Goal: Information Seeking & Learning: Learn about a topic

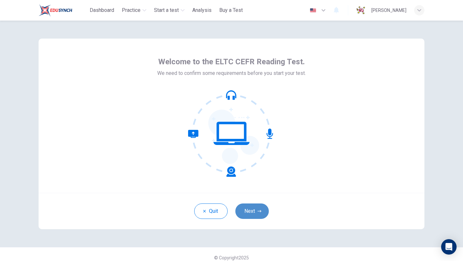
click at [261, 212] on icon "button" at bounding box center [259, 211] width 4 height 4
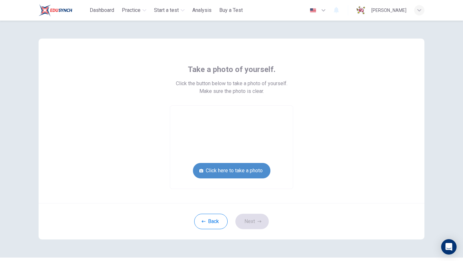
click at [236, 173] on button "Click here to take a photo" at bounding box center [231, 170] width 77 height 15
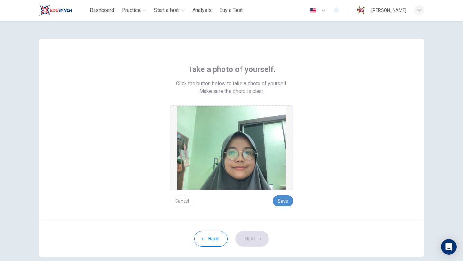
click at [285, 202] on button "Save" at bounding box center [282, 200] width 21 height 11
click at [249, 243] on button "Next" at bounding box center [251, 238] width 33 height 15
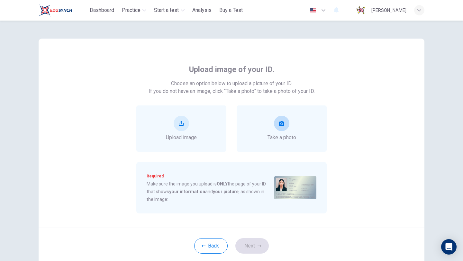
click at [279, 125] on icon "take photo" at bounding box center [281, 123] width 5 height 5
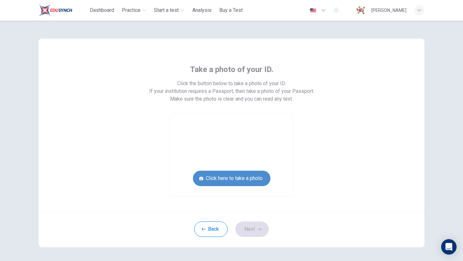
click at [245, 178] on button "Click here to take a photo" at bounding box center [231, 178] width 77 height 15
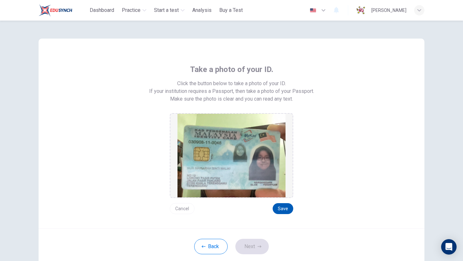
click at [284, 209] on button "Save" at bounding box center [282, 208] width 21 height 11
click at [266, 244] on button "Next" at bounding box center [251, 246] width 33 height 15
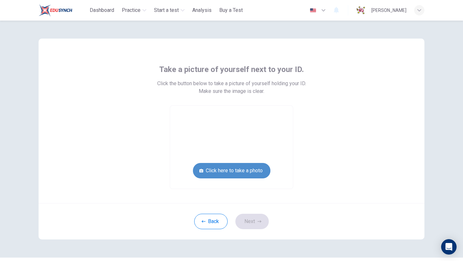
click at [258, 175] on button "Click here to take a photo" at bounding box center [231, 170] width 77 height 15
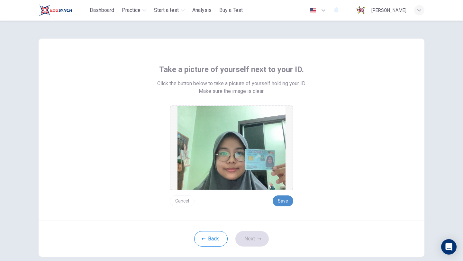
click at [287, 200] on button "Save" at bounding box center [282, 200] width 21 height 11
click at [258, 238] on icon "button" at bounding box center [259, 238] width 4 height 2
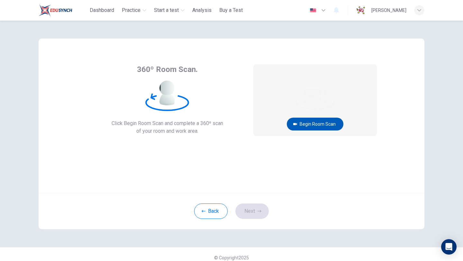
click at [315, 126] on button "Begin Room Scan" at bounding box center [315, 124] width 57 height 13
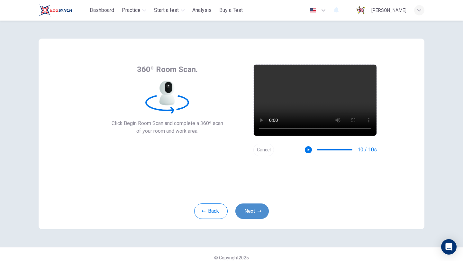
click at [253, 208] on button "Next" at bounding box center [251, 210] width 33 height 15
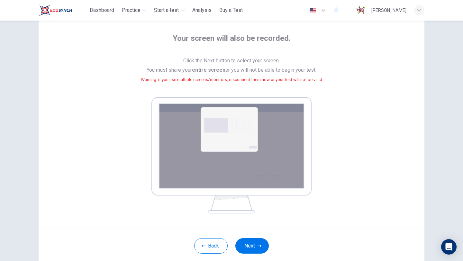
scroll to position [29, 0]
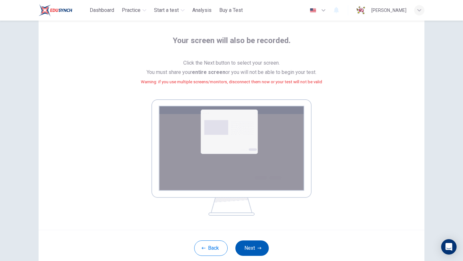
click at [255, 249] on button "Next" at bounding box center [251, 247] width 33 height 15
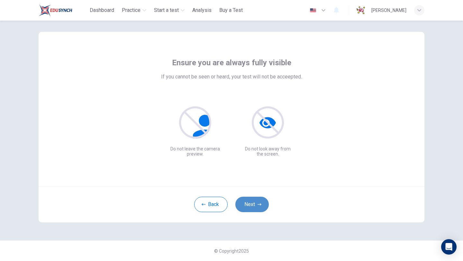
click at [259, 205] on icon "button" at bounding box center [259, 204] width 4 height 4
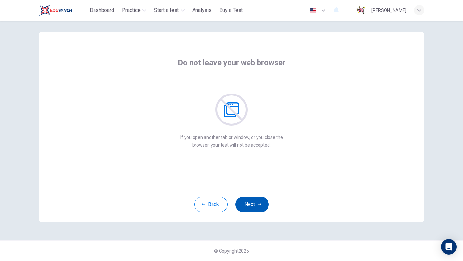
click at [263, 203] on button "Next" at bounding box center [251, 204] width 33 height 15
click at [266, 203] on button "Next" at bounding box center [251, 204] width 33 height 15
click at [266, 202] on button "Next" at bounding box center [251, 204] width 33 height 15
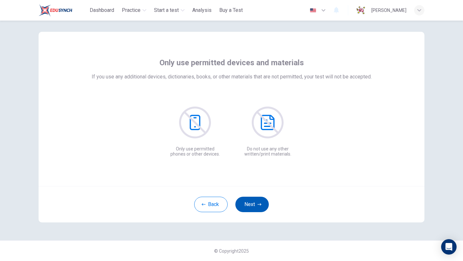
click at [266, 202] on button "Next" at bounding box center [251, 204] width 33 height 15
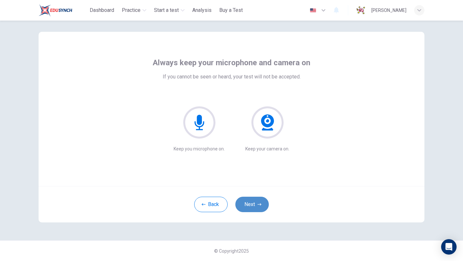
click at [266, 202] on button "Next" at bounding box center [251, 204] width 33 height 15
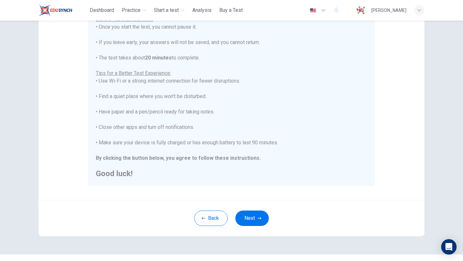
scroll to position [84, 0]
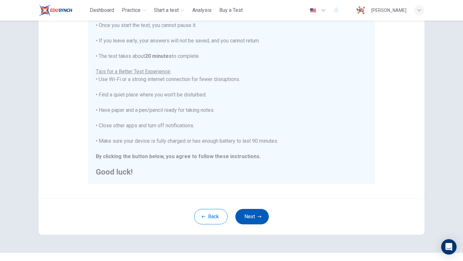
click at [249, 216] on button "Next" at bounding box center [251, 216] width 33 height 15
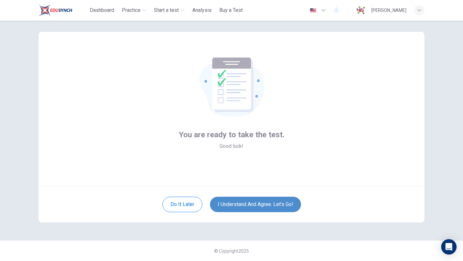
click at [278, 205] on button "I understand and agree. Let’s go!" at bounding box center [255, 204] width 91 height 15
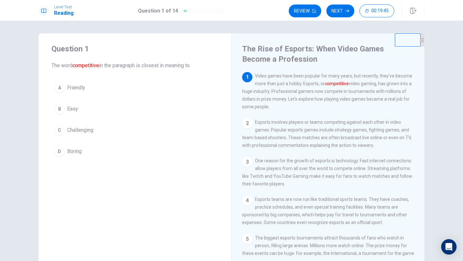
click at [80, 125] on button "C Challenging" at bounding box center [134, 130] width 167 height 16
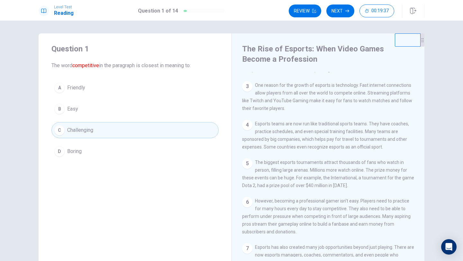
scroll to position [78, 0]
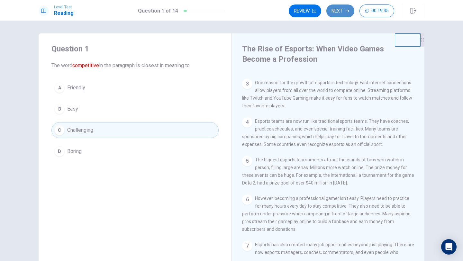
click at [342, 14] on button "Next" at bounding box center [340, 10] width 28 height 13
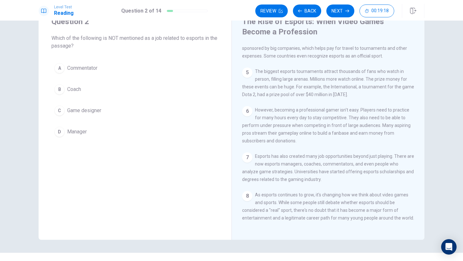
scroll to position [28, 0]
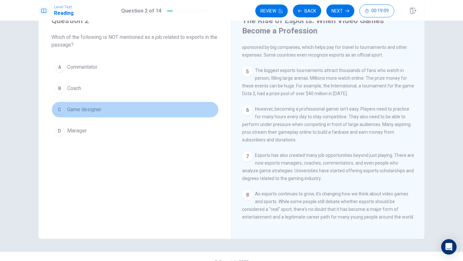
click at [103, 112] on button "C Game designer" at bounding box center [134, 110] width 167 height 16
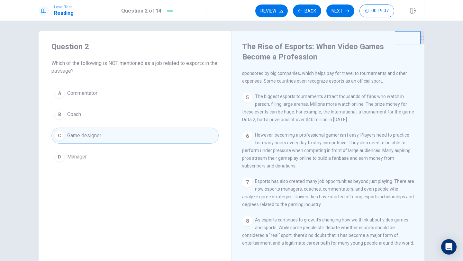
scroll to position [2, 0]
click at [339, 8] on button "Next" at bounding box center [340, 10] width 28 height 13
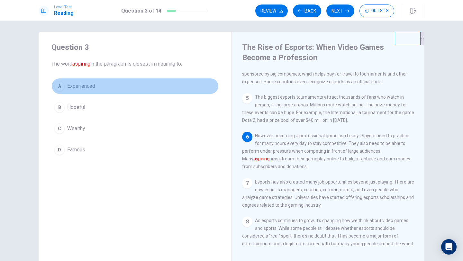
click at [109, 88] on button "A Experienced" at bounding box center [134, 86] width 167 height 16
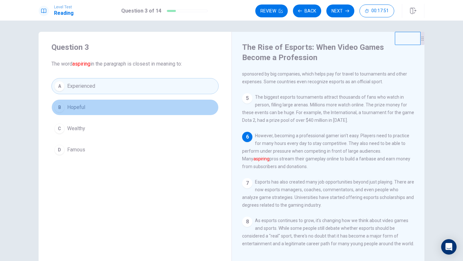
click at [105, 108] on button "B Hopeful" at bounding box center [134, 107] width 167 height 16
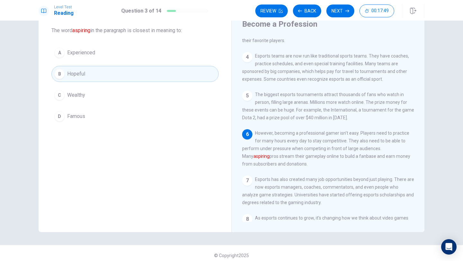
scroll to position [92, 0]
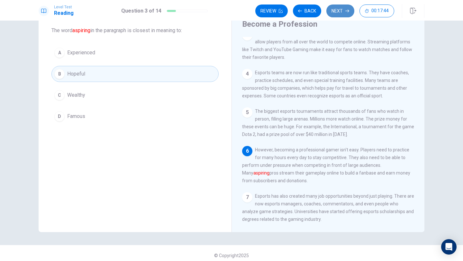
click at [344, 12] on button "Next" at bounding box center [340, 10] width 28 height 13
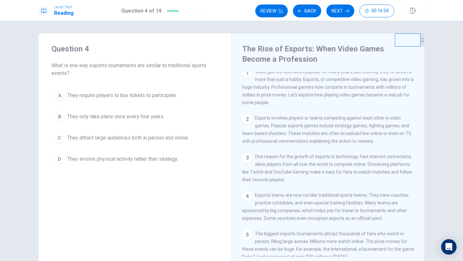
scroll to position [0, 0]
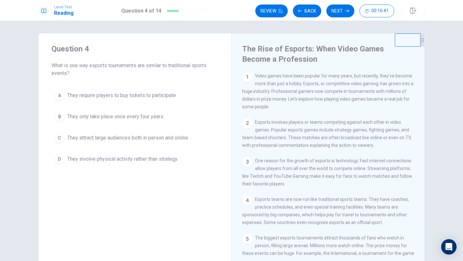
click at [318, 136] on div "2 Esports involves players or teams competing against each other in video games…" at bounding box center [328, 133] width 172 height 31
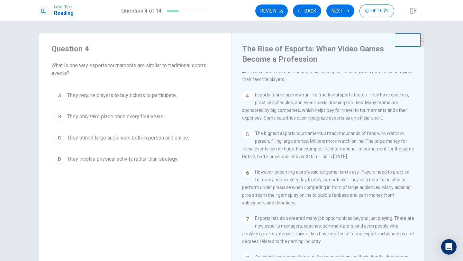
scroll to position [105, 0]
drag, startPoint x: 313, startPoint y: 145, endPoint x: 321, endPoint y: 151, distance: 10.3
click at [321, 151] on span "The biggest esports tournaments attract thousands of fans who watch in person, …" at bounding box center [328, 144] width 172 height 28
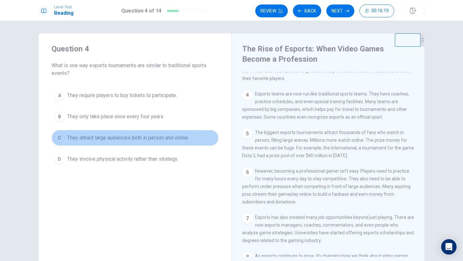
click at [146, 138] on span "They attract large audiences both in person and online." at bounding box center [128, 138] width 122 height 8
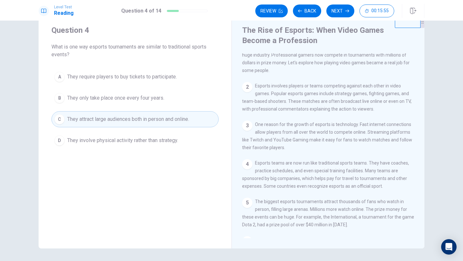
scroll to position [18, 0]
drag, startPoint x: 338, startPoint y: 97, endPoint x: 342, endPoint y: 99, distance: 4.7
click at [342, 99] on div "2 Esports involves players or teams competing against each other in video games…" at bounding box center [328, 96] width 172 height 31
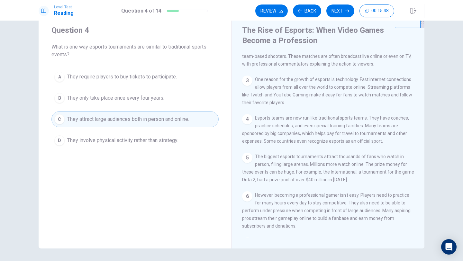
scroll to position [63, 0]
click at [334, 7] on button "Next" at bounding box center [340, 10] width 28 height 13
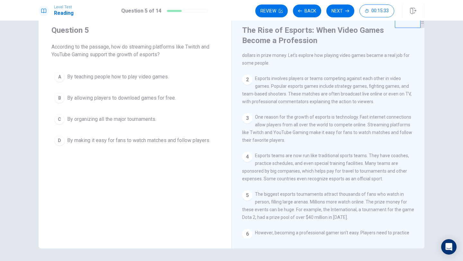
scroll to position [25, 0]
click at [149, 142] on span "By making it easy for fans to watch matches and follow players." at bounding box center [138, 141] width 143 height 8
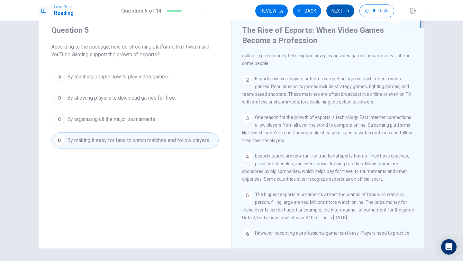
click at [346, 12] on icon "button" at bounding box center [347, 11] width 4 height 4
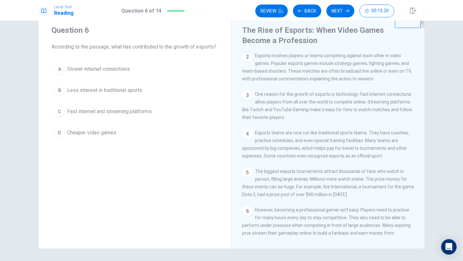
scroll to position [49, 0]
click at [138, 115] on span "Fast internet and streaming platforms" at bounding box center [109, 112] width 85 height 8
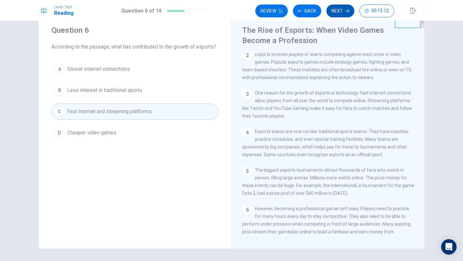
click at [341, 11] on button "Next" at bounding box center [340, 10] width 28 height 13
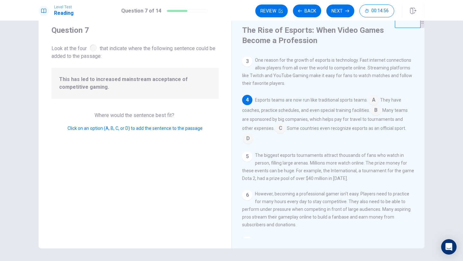
scroll to position [83, 0]
click at [253, 133] on input at bounding box center [248, 138] width 10 height 10
click at [378, 113] on input at bounding box center [375, 110] width 10 height 10
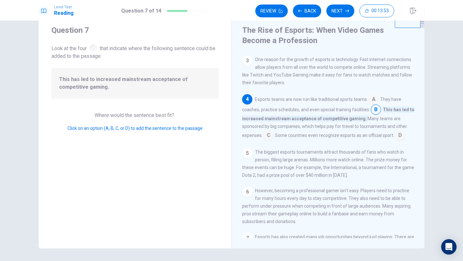
click at [404, 139] on input at bounding box center [400, 136] width 10 height 10
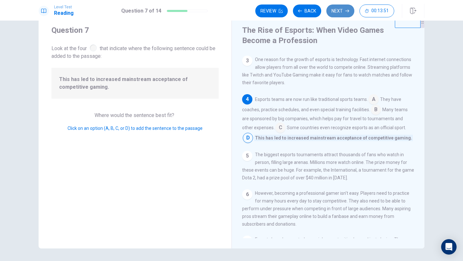
click at [342, 13] on button "Next" at bounding box center [340, 10] width 28 height 13
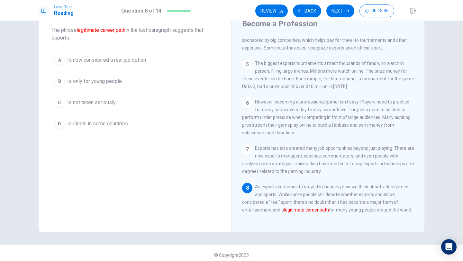
scroll to position [34, 0]
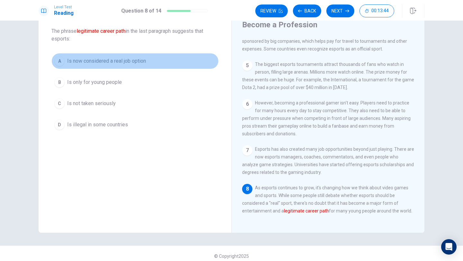
click at [147, 63] on button "A Is now considered a real job option" at bounding box center [134, 61] width 167 height 16
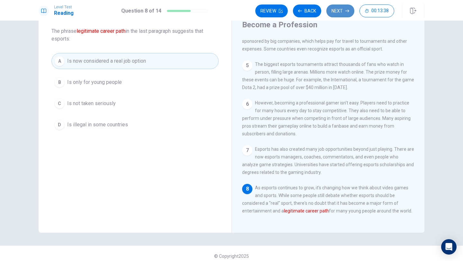
click at [340, 13] on button "Next" at bounding box center [340, 10] width 28 height 13
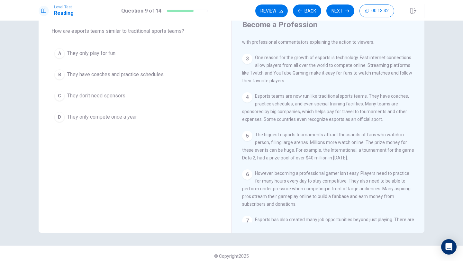
scroll to position [69, 0]
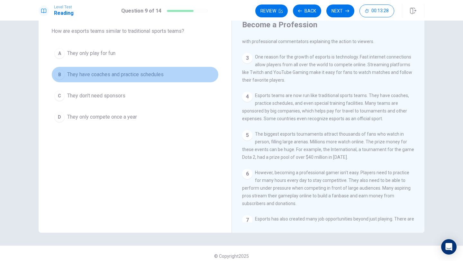
click at [165, 78] on button "B They have coaches and practice schedules" at bounding box center [134, 75] width 167 height 16
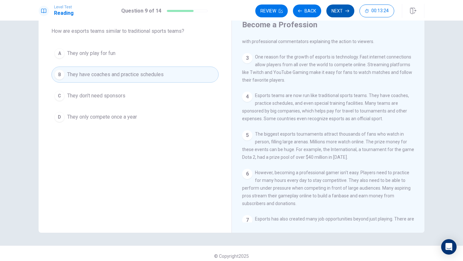
click at [331, 12] on button "Next" at bounding box center [340, 10] width 28 height 13
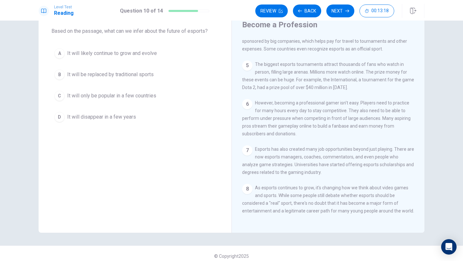
scroll to position [150, 0]
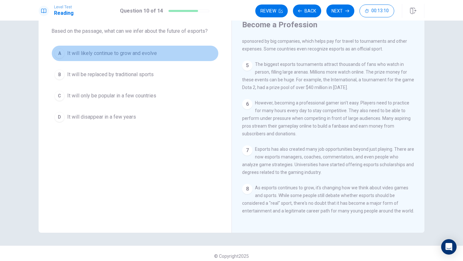
click at [147, 58] on button "A It will likely continue to grow and evolve" at bounding box center [134, 53] width 167 height 16
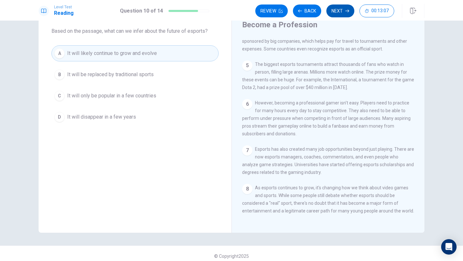
click at [338, 9] on button "Next" at bounding box center [340, 10] width 28 height 13
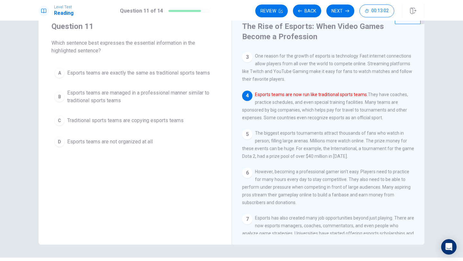
scroll to position [81, 0]
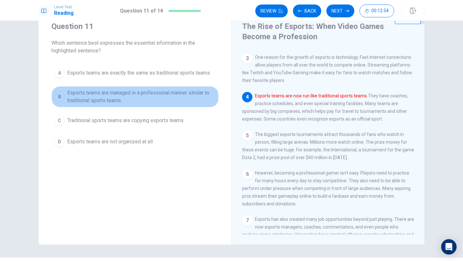
click at [168, 94] on span "Esports teams are managed in a professional manner similar to traditional sport…" at bounding box center [141, 96] width 148 height 15
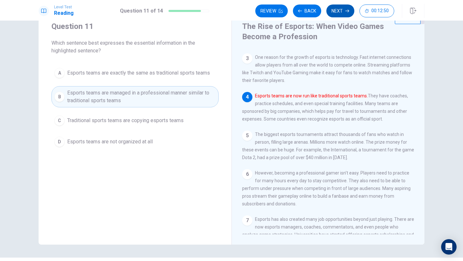
click at [348, 14] on button "Next" at bounding box center [340, 10] width 28 height 13
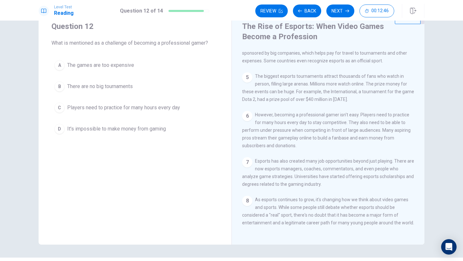
scroll to position [150, 0]
click at [142, 106] on span "Players need to practice for many hours every day" at bounding box center [123, 108] width 113 height 8
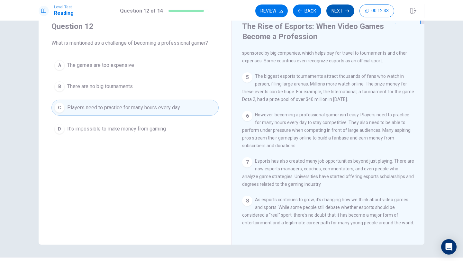
click at [342, 7] on button "Next" at bounding box center [340, 10] width 28 height 13
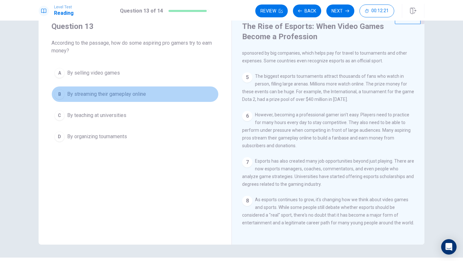
click at [130, 94] on span "By streaming their gameplay online" at bounding box center [106, 94] width 79 height 8
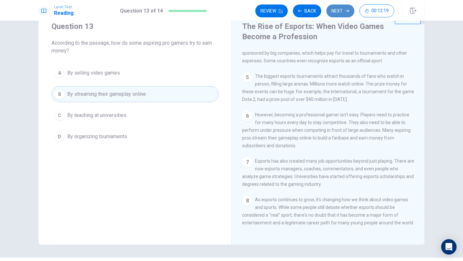
click at [339, 13] on button "Next" at bounding box center [340, 10] width 28 height 13
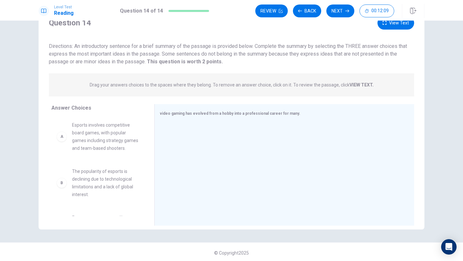
scroll to position [16, 0]
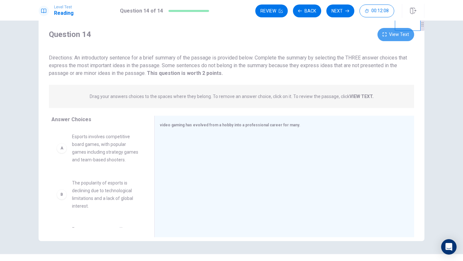
click at [381, 37] on button "View Text" at bounding box center [395, 34] width 37 height 13
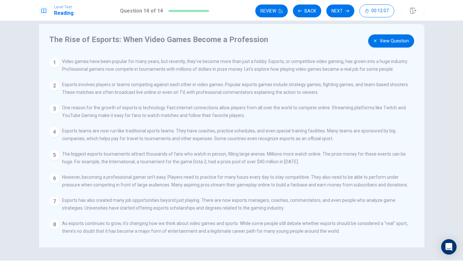
scroll to position [9, 0]
click at [370, 47] on div "The Rise of Esports: When Video Games Become a Profession View Question 1 Video…" at bounding box center [232, 136] width 386 height 223
click at [371, 45] on button "View Question" at bounding box center [391, 41] width 46 height 13
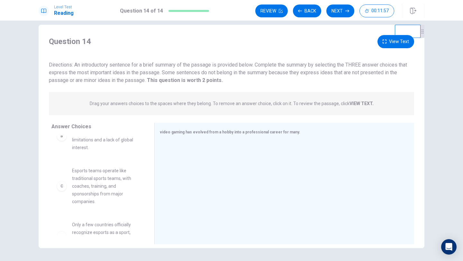
scroll to position [65, 0]
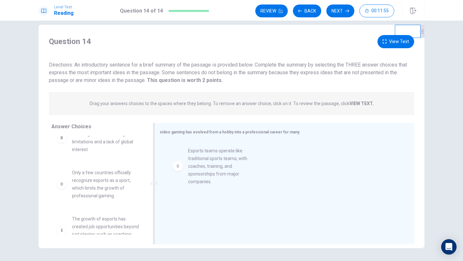
drag, startPoint x: 107, startPoint y: 194, endPoint x: 227, endPoint y: 171, distance: 122.1
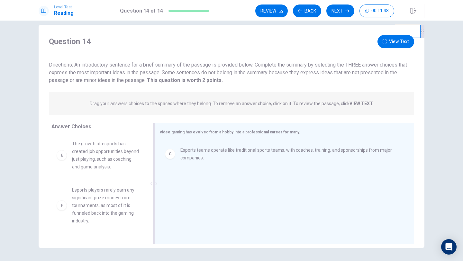
scroll to position [137, 0]
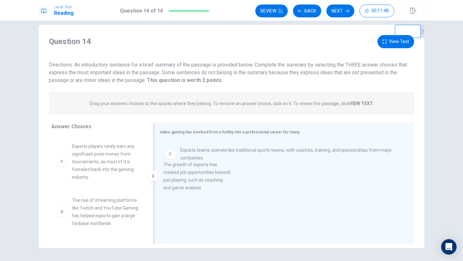
drag, startPoint x: 121, startPoint y: 162, endPoint x: 249, endPoint y: 190, distance: 131.2
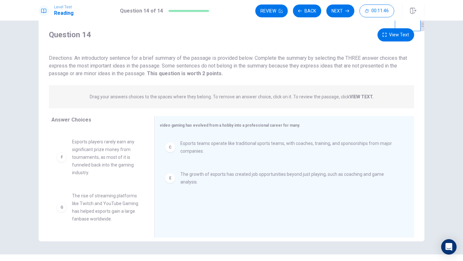
scroll to position [18, 0]
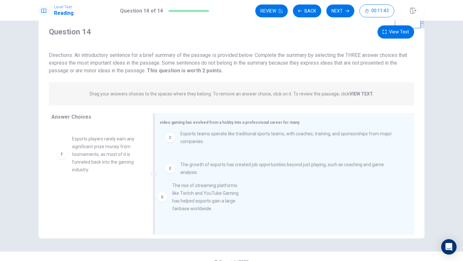
drag, startPoint x: 117, startPoint y: 216, endPoint x: 256, endPoint y: 202, distance: 139.8
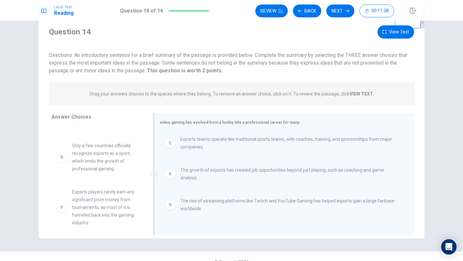
scroll to position [5, 0]
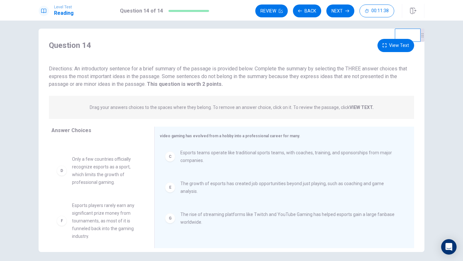
click at [389, 49] on button "View Text" at bounding box center [395, 45] width 37 height 13
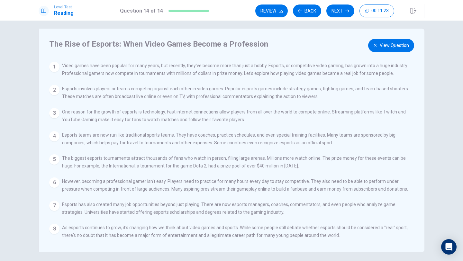
scroll to position [0, 0]
click at [389, 47] on button "View Question" at bounding box center [391, 45] width 46 height 13
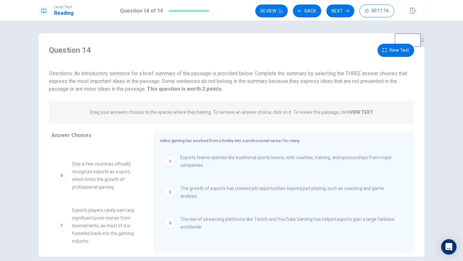
click at [379, 47] on div "Question 14 View Text" at bounding box center [231, 50] width 365 height 13
click at [381, 51] on button "View Text" at bounding box center [395, 50] width 37 height 13
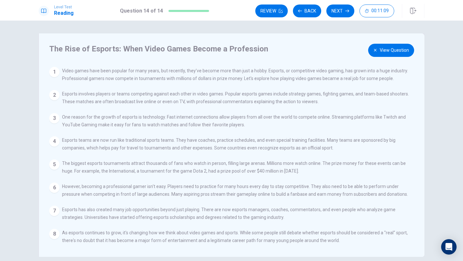
click at [384, 50] on button "View Question" at bounding box center [391, 50] width 46 height 13
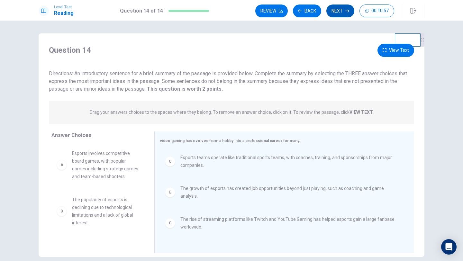
click at [340, 8] on button "Next" at bounding box center [340, 10] width 28 height 13
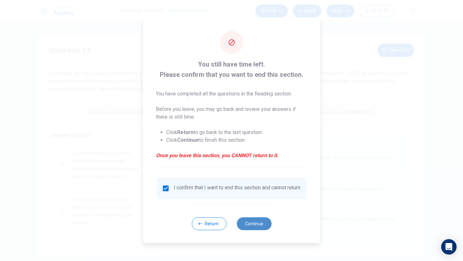
click at [247, 227] on button "Continue" at bounding box center [253, 223] width 35 height 13
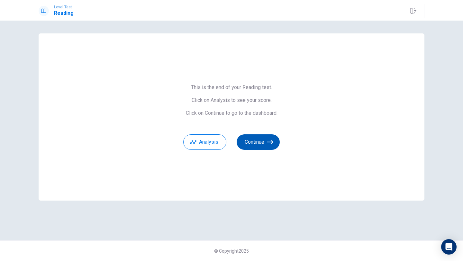
click at [260, 145] on button "Continue" at bounding box center [257, 141] width 43 height 15
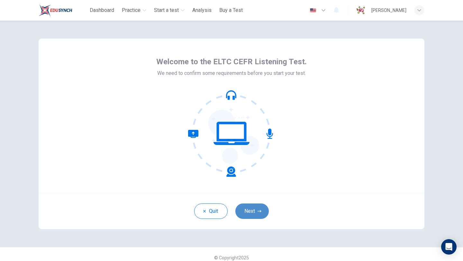
click at [256, 208] on button "Next" at bounding box center [251, 210] width 33 height 15
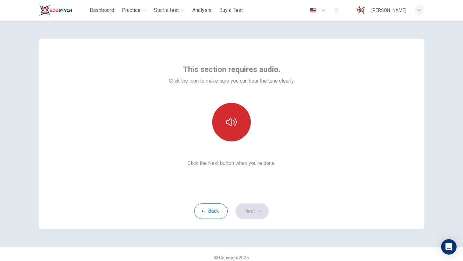
click at [238, 119] on button "button" at bounding box center [231, 122] width 39 height 39
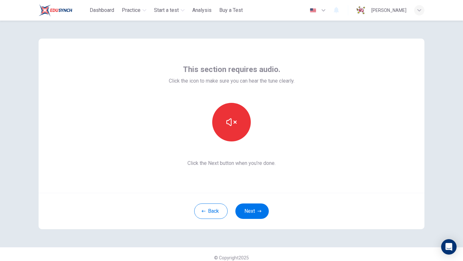
click at [348, 49] on div "This section requires audio. Click the icon to make sure you can hear the tune …" at bounding box center [232, 116] width 386 height 154
click at [259, 212] on icon "button" at bounding box center [259, 211] width 4 height 4
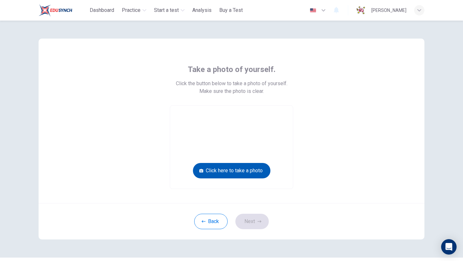
click at [255, 170] on button "Click here to take a photo" at bounding box center [231, 170] width 77 height 15
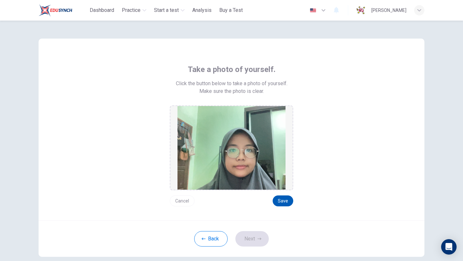
click at [287, 202] on button "Save" at bounding box center [282, 200] width 21 height 11
click at [249, 240] on button "Next" at bounding box center [251, 238] width 33 height 15
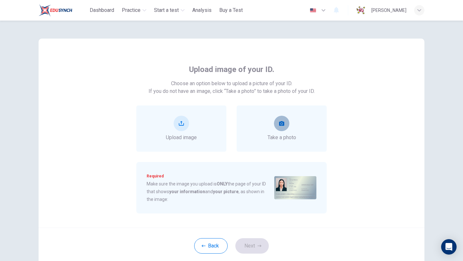
click at [279, 130] on button "take photo" at bounding box center [281, 123] width 15 height 15
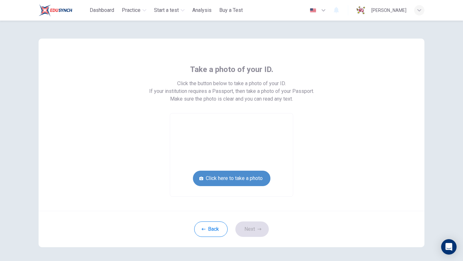
click at [249, 178] on button "Click here to take a photo" at bounding box center [231, 178] width 77 height 15
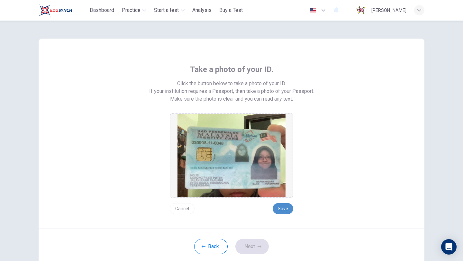
click at [288, 210] on button "Save" at bounding box center [282, 208] width 21 height 11
click at [262, 246] on button "Next" at bounding box center [251, 246] width 33 height 15
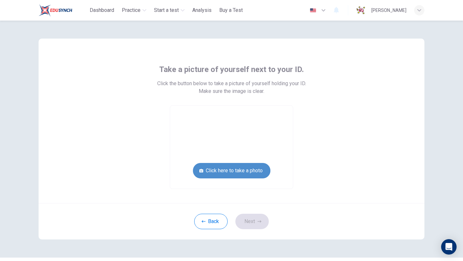
click at [254, 175] on button "Click here to take a photo" at bounding box center [231, 170] width 77 height 15
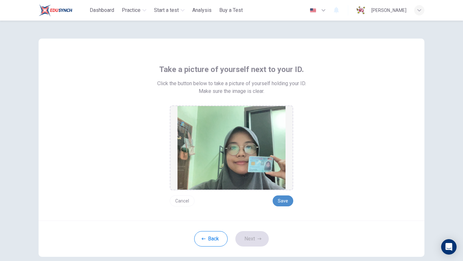
click at [284, 198] on button "Save" at bounding box center [282, 200] width 21 height 11
click at [253, 241] on button "Next" at bounding box center [251, 238] width 33 height 15
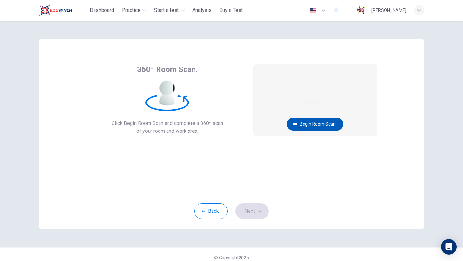
click at [314, 128] on button "Begin Room Scan" at bounding box center [315, 124] width 57 height 13
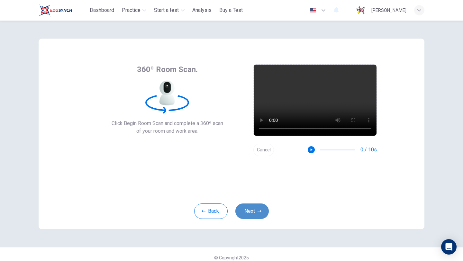
click at [254, 209] on button "Next" at bounding box center [251, 210] width 33 height 15
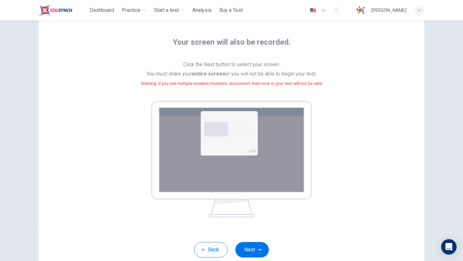
scroll to position [32, 0]
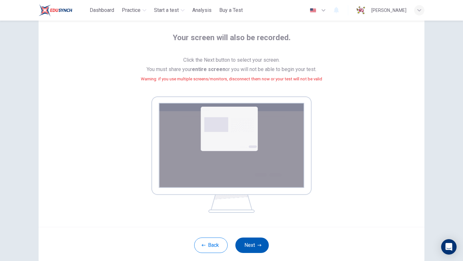
click at [254, 243] on button "Next" at bounding box center [251, 244] width 33 height 15
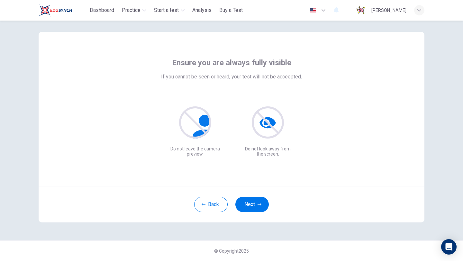
scroll to position [7, 0]
click at [254, 206] on button "Next" at bounding box center [251, 204] width 33 height 15
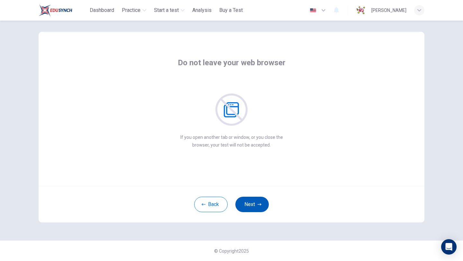
click at [255, 203] on button "Next" at bounding box center [251, 204] width 33 height 15
click at [258, 203] on icon "button" at bounding box center [259, 204] width 4 height 4
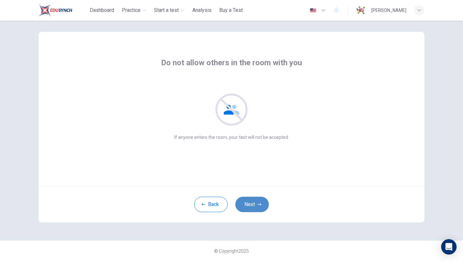
click at [258, 202] on icon "button" at bounding box center [259, 204] width 4 height 4
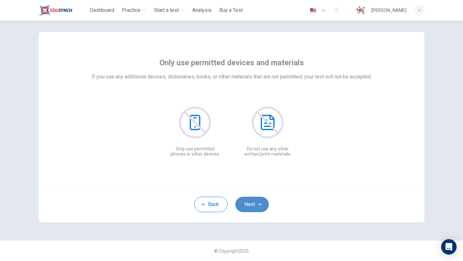
click at [258, 202] on icon "button" at bounding box center [259, 204] width 4 height 4
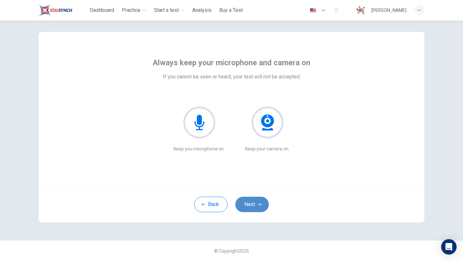
click at [258, 203] on icon "button" at bounding box center [259, 204] width 4 height 4
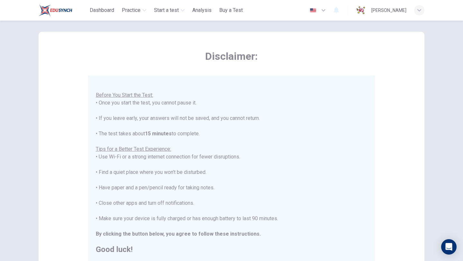
scroll to position [60, 0]
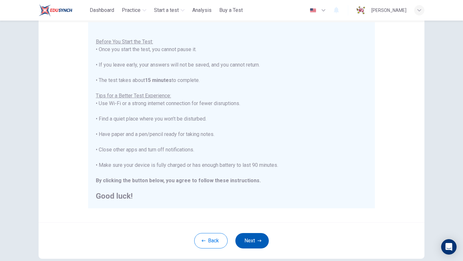
click at [260, 233] on button "Next" at bounding box center [251, 240] width 33 height 15
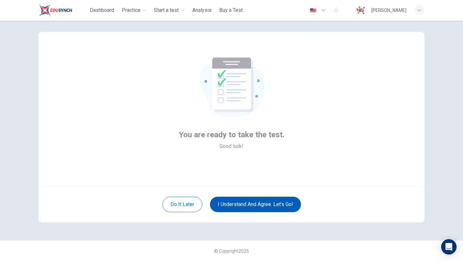
scroll to position [7, 0]
click at [278, 203] on button "I understand and agree. Let’s go!" at bounding box center [255, 204] width 91 height 15
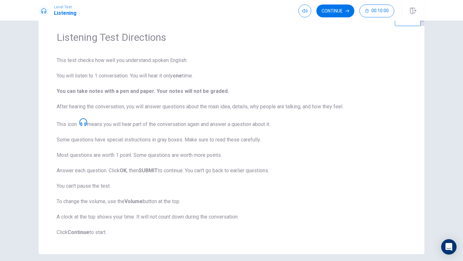
scroll to position [20, 0]
click at [343, 12] on button "Continue" at bounding box center [335, 10] width 38 height 13
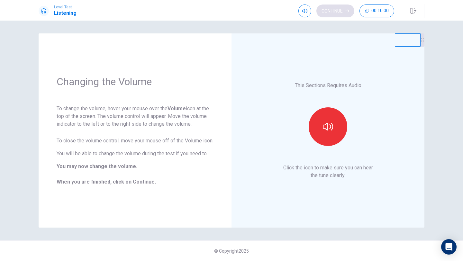
scroll to position [0, 0]
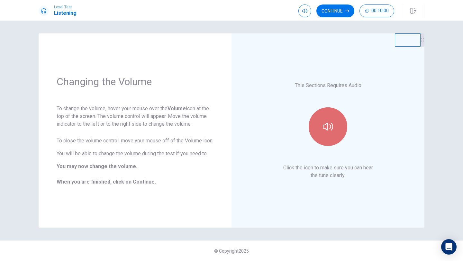
click at [331, 120] on button "button" at bounding box center [327, 126] width 39 height 39
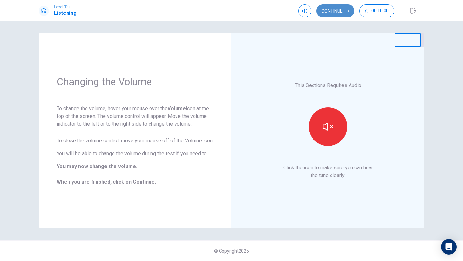
click at [342, 11] on button "Continue" at bounding box center [335, 10] width 38 height 13
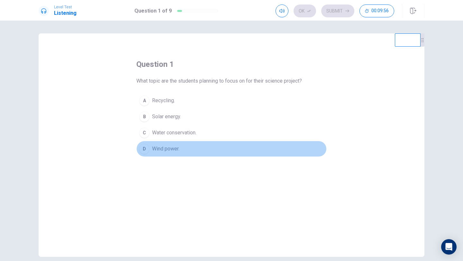
click at [175, 148] on span "Wind power." at bounding box center [165, 149] width 27 height 8
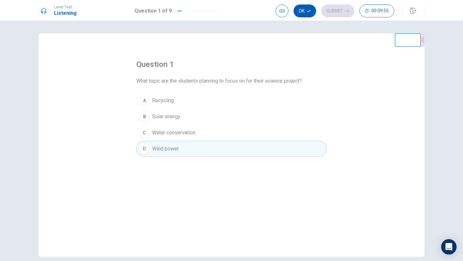
click at [308, 13] on button "Ok" at bounding box center [304, 10] width 22 height 13
click at [344, 9] on button "Submit" at bounding box center [337, 10] width 33 height 13
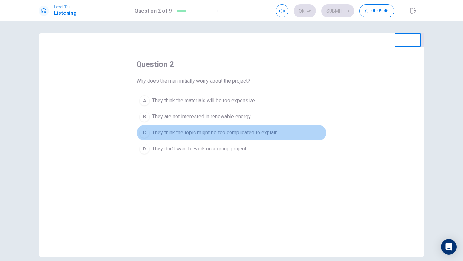
click at [256, 133] on span "They think the topic might be too complicated to explain." at bounding box center [215, 133] width 126 height 8
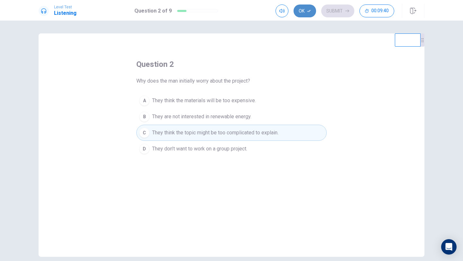
click at [309, 13] on button "Ok" at bounding box center [304, 10] width 22 height 13
click at [335, 14] on button "Submit" at bounding box center [337, 10] width 33 height 13
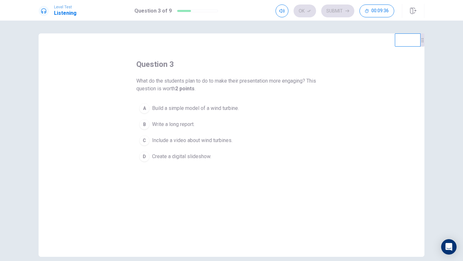
click at [209, 108] on span "Build a simple model of a wind turbine." at bounding box center [195, 108] width 87 height 8
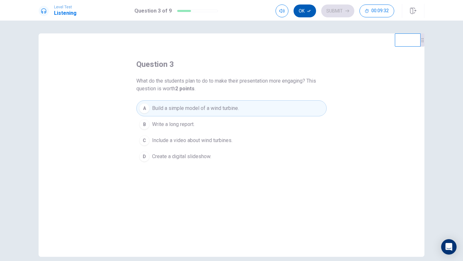
click at [311, 14] on button "Ok" at bounding box center [304, 10] width 22 height 13
click at [339, 9] on button "Submit" at bounding box center [337, 10] width 33 height 13
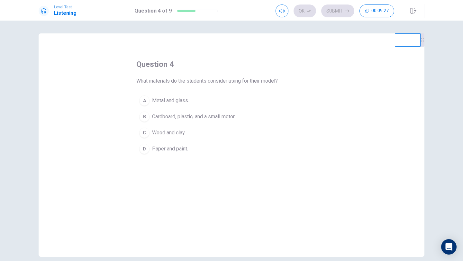
click at [215, 118] on span "Cardboard, plastic, and a small motor." at bounding box center [193, 117] width 83 height 8
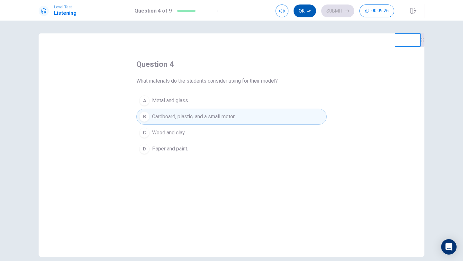
click at [309, 11] on icon "button" at bounding box center [309, 11] width 4 height 2
click at [340, 12] on button "Submit" at bounding box center [337, 10] width 33 height 13
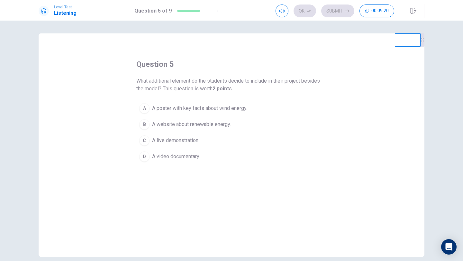
click at [227, 109] on span "A poster with key facts about wind energy." at bounding box center [199, 108] width 95 height 8
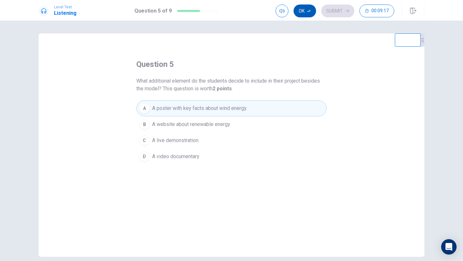
click at [308, 11] on icon "button" at bounding box center [309, 11] width 4 height 2
click at [338, 13] on button "Submit" at bounding box center [337, 10] width 33 height 13
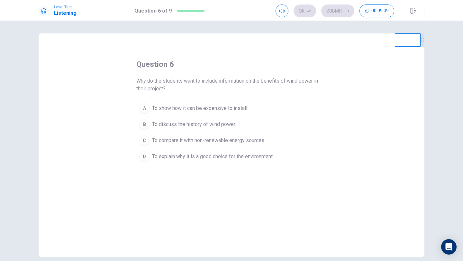
click at [244, 157] on span "To explain why it is a good choice for the environment." at bounding box center [212, 157] width 121 height 8
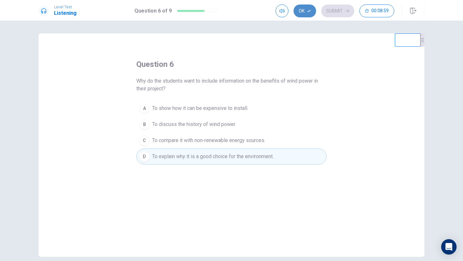
click at [311, 11] on button "Ok" at bounding box center [304, 10] width 22 height 13
click at [334, 10] on button "Submit" at bounding box center [337, 10] width 33 height 13
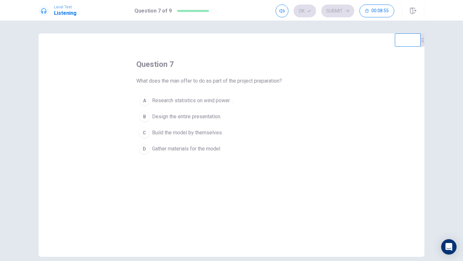
click at [230, 100] on span "Research statistics on wind power. ." at bounding box center [192, 101] width 81 height 8
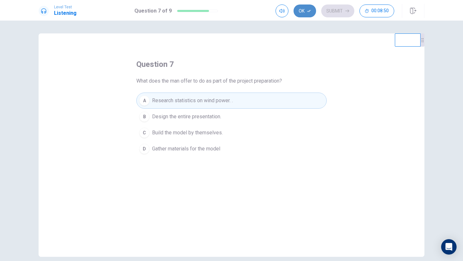
click at [307, 12] on button "Ok" at bounding box center [304, 10] width 22 height 13
click at [342, 10] on button "Submit" at bounding box center [337, 10] width 33 height 13
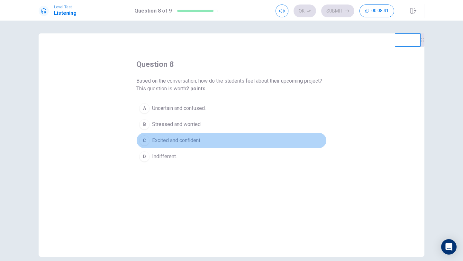
click at [198, 139] on span "Excited and confident." at bounding box center [176, 141] width 49 height 8
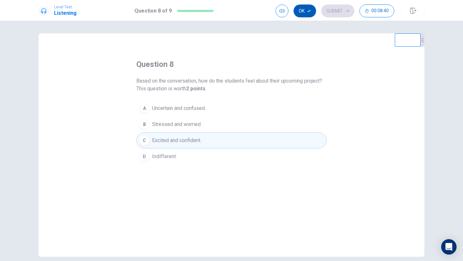
click at [307, 13] on button "Ok" at bounding box center [304, 10] width 22 height 13
click at [338, 13] on button "Submit" at bounding box center [337, 10] width 33 height 13
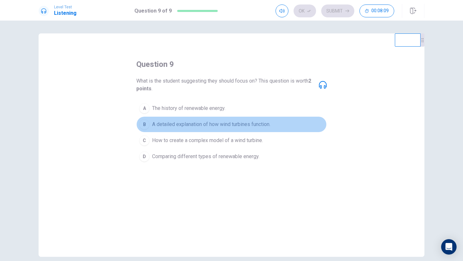
click at [228, 125] on span "A detailed explanation of how wind turbines function." at bounding box center [211, 124] width 118 height 8
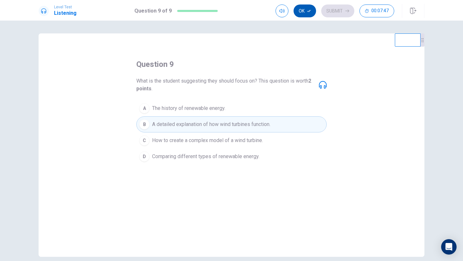
click at [307, 13] on button "Ok" at bounding box center [304, 10] width 22 height 13
click at [334, 14] on button "Submit" at bounding box center [337, 10] width 33 height 13
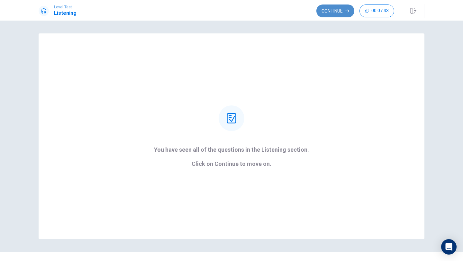
click at [335, 17] on button "Continue" at bounding box center [335, 10] width 38 height 13
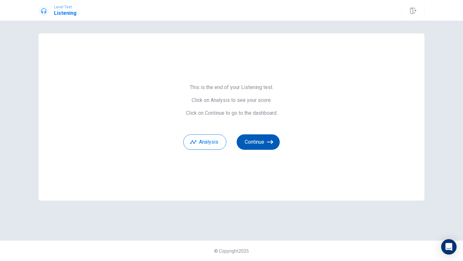
click at [266, 136] on button "Continue" at bounding box center [257, 141] width 43 height 15
